Goal: Task Accomplishment & Management: Manage account settings

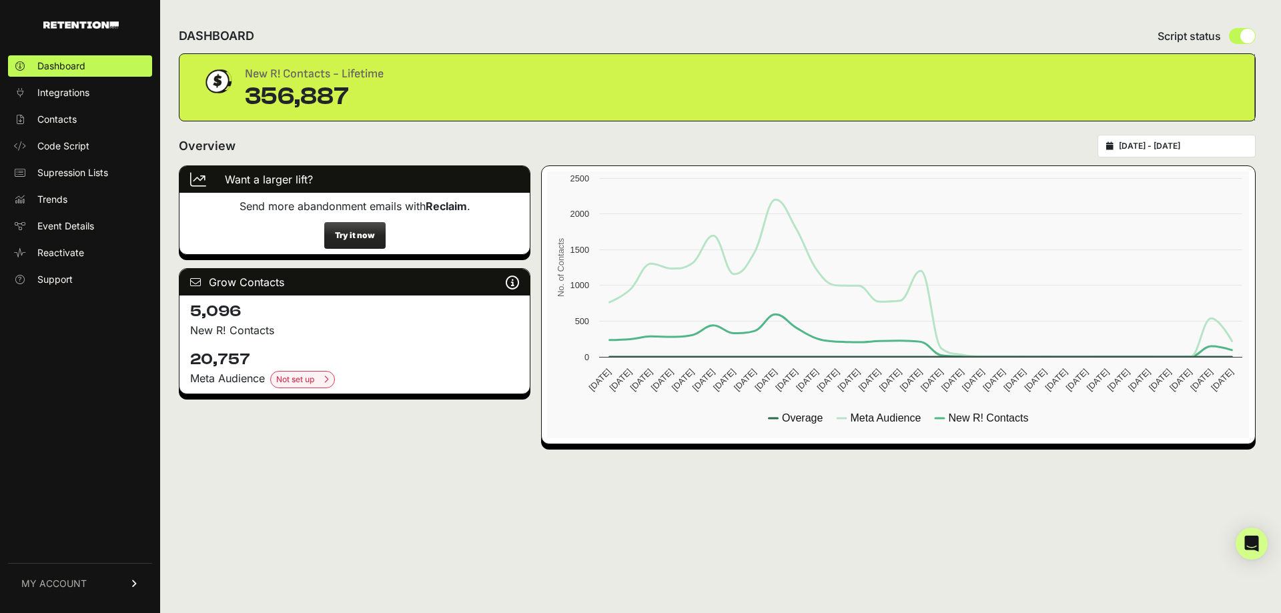
click at [79, 584] on span "MY ACCOUNT" at bounding box center [53, 583] width 65 height 13
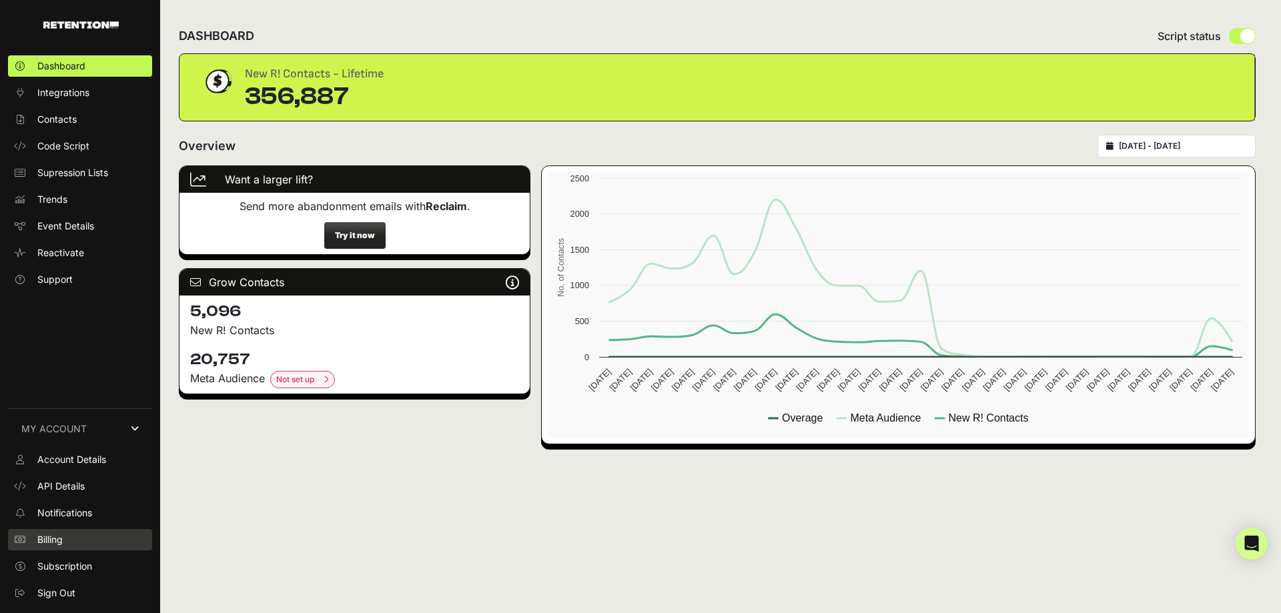
click at [112, 547] on link "Billing" at bounding box center [80, 539] width 144 height 21
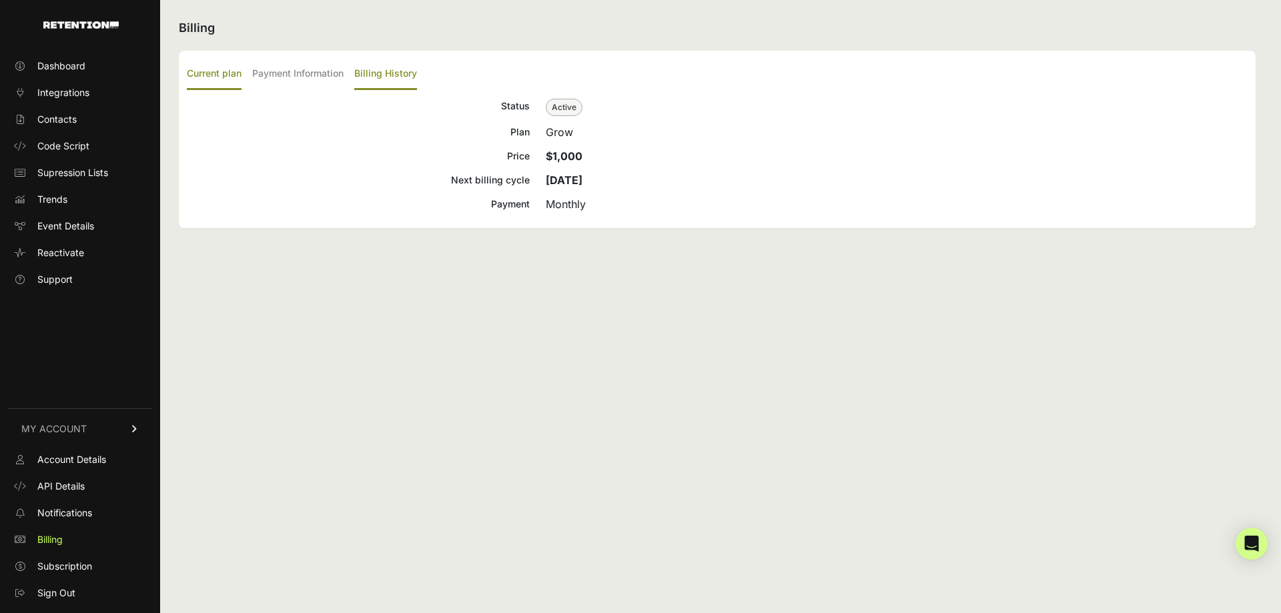
click at [376, 79] on label "Billing History" at bounding box center [385, 74] width 63 height 31
click at [0, 0] on input "Billing History" at bounding box center [0, 0] width 0 height 0
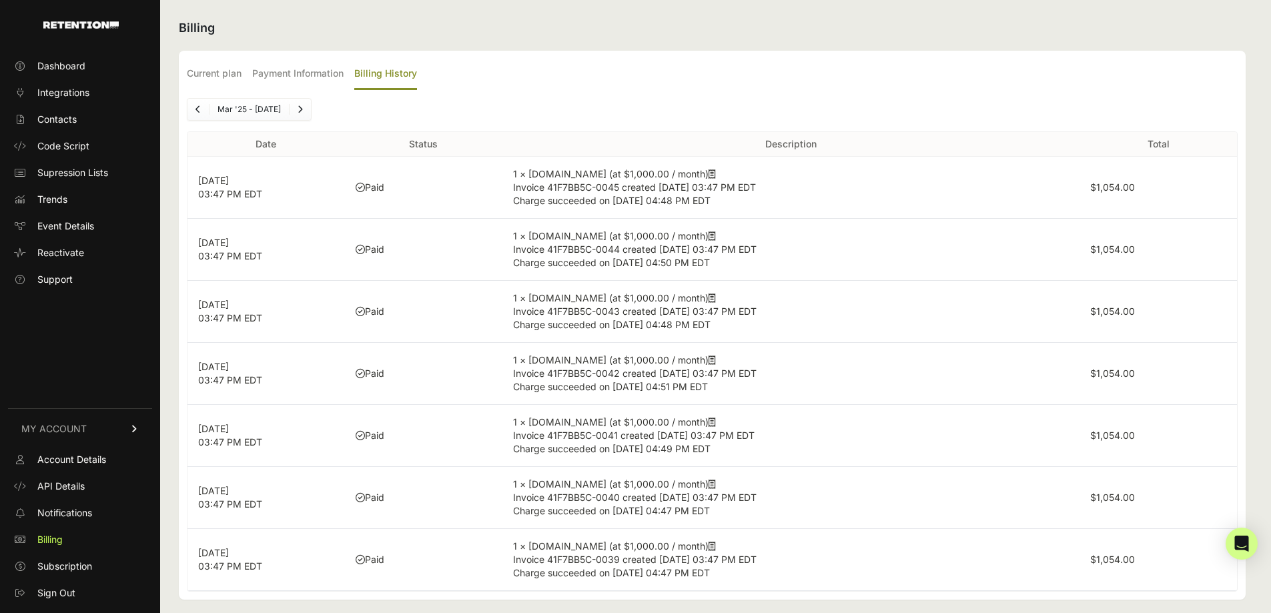
click at [708, 173] on icon at bounding box center [711, 173] width 7 height 9
